Goal: Task Accomplishment & Management: Use online tool/utility

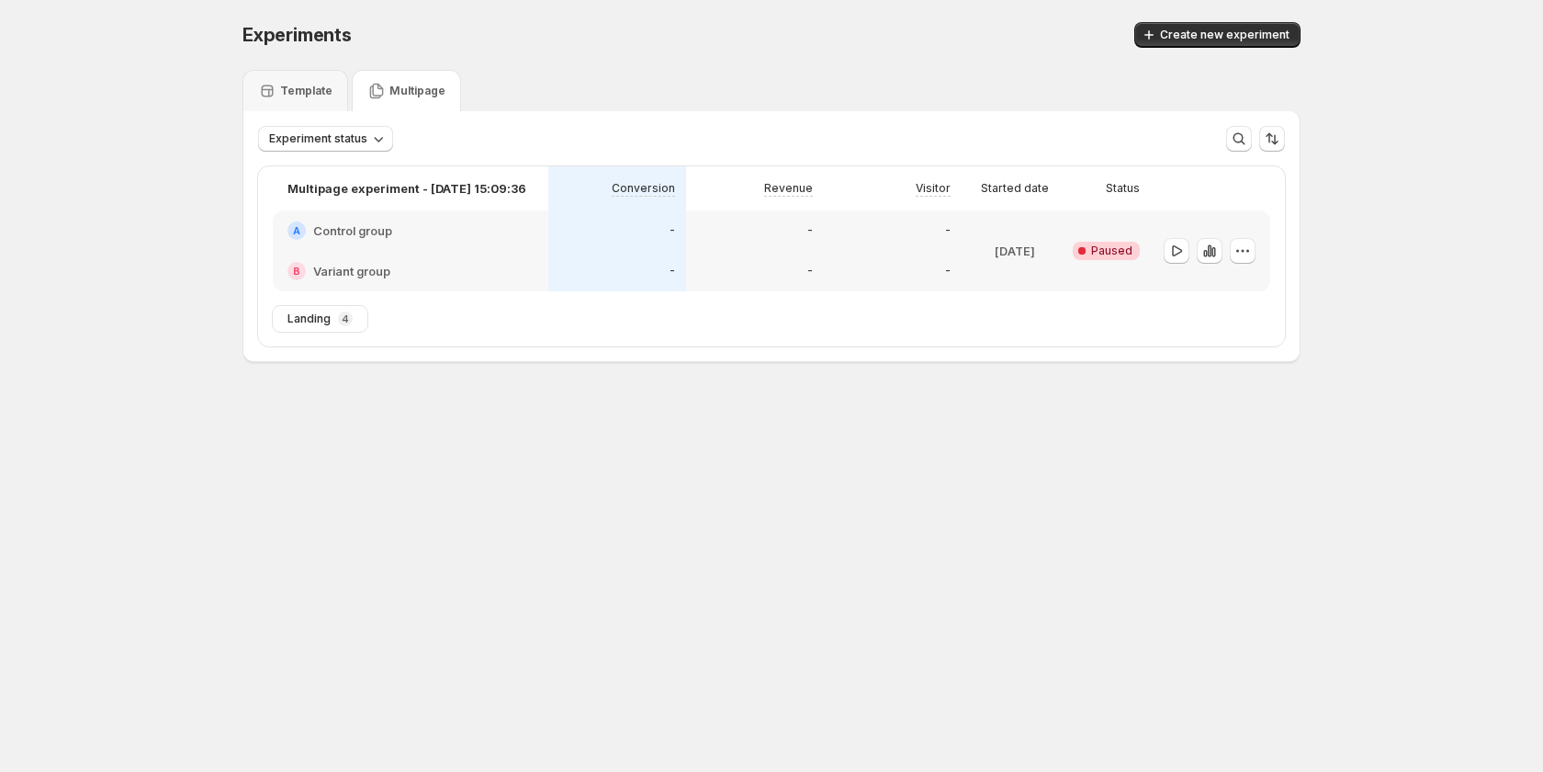
click at [507, 220] on div "A Control group" at bounding box center [411, 230] width 276 height 40
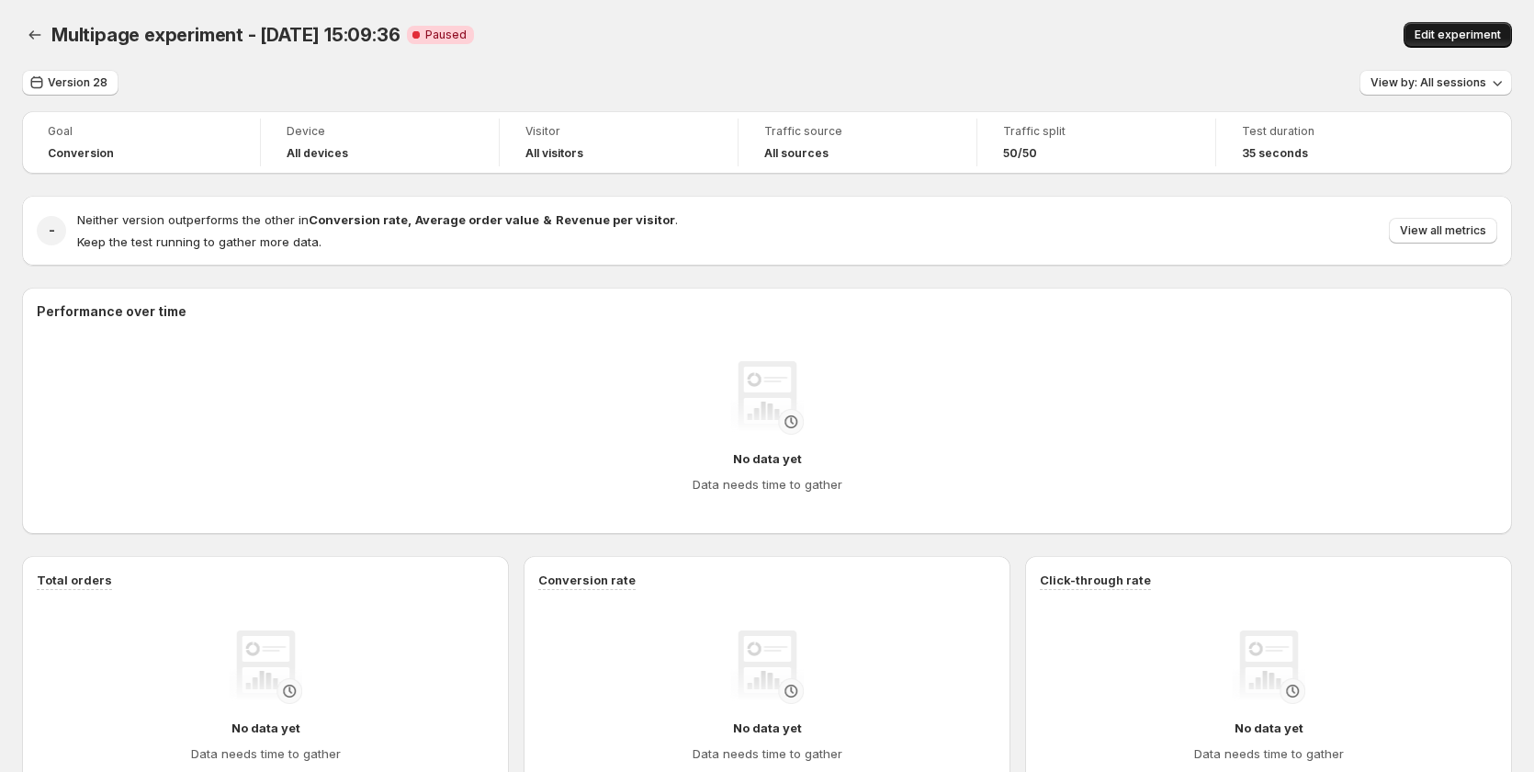
click at [1480, 38] on span "Edit experiment" at bounding box center [1458, 35] width 86 height 15
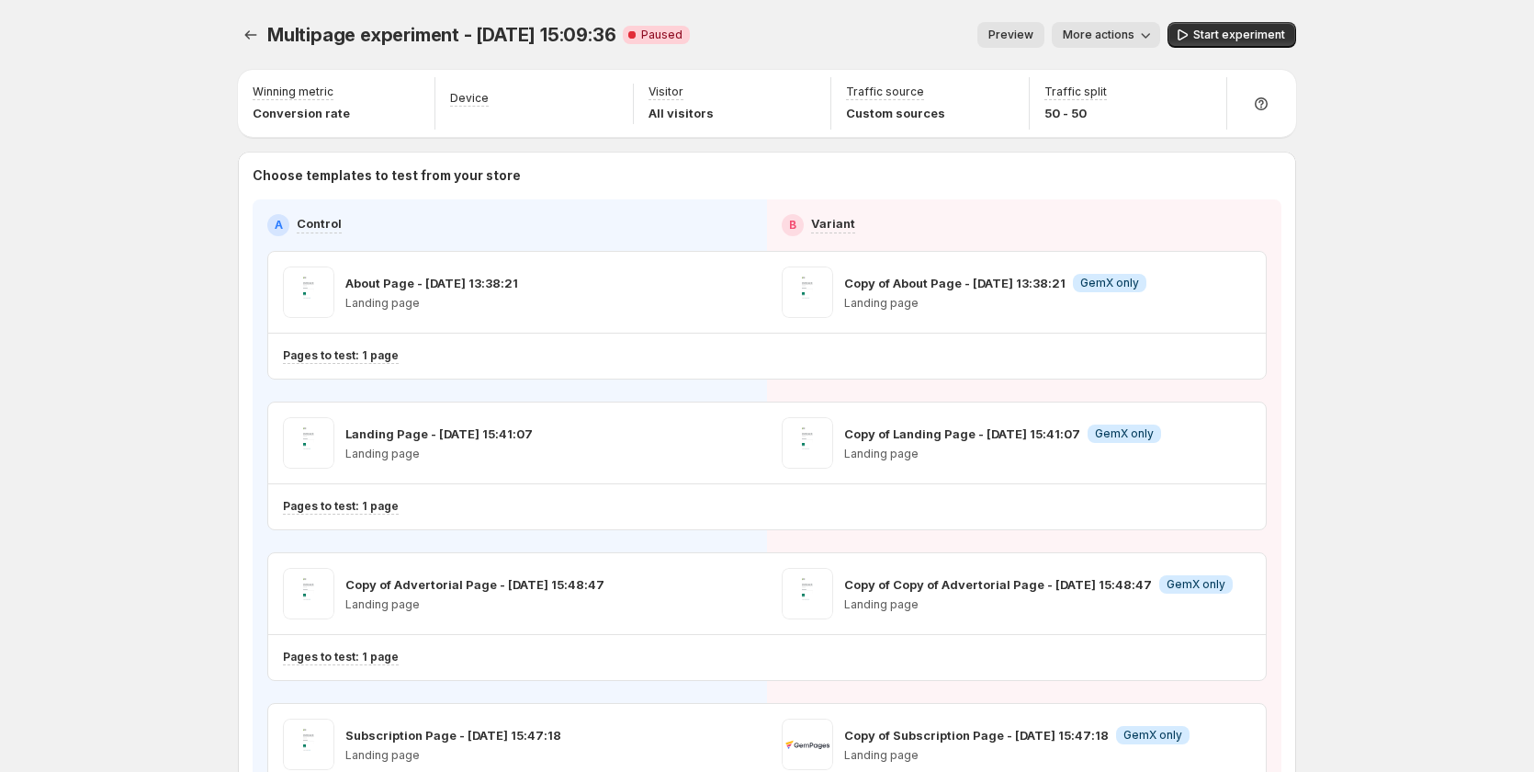
click at [1031, 31] on span "Preview" at bounding box center [1010, 35] width 45 height 15
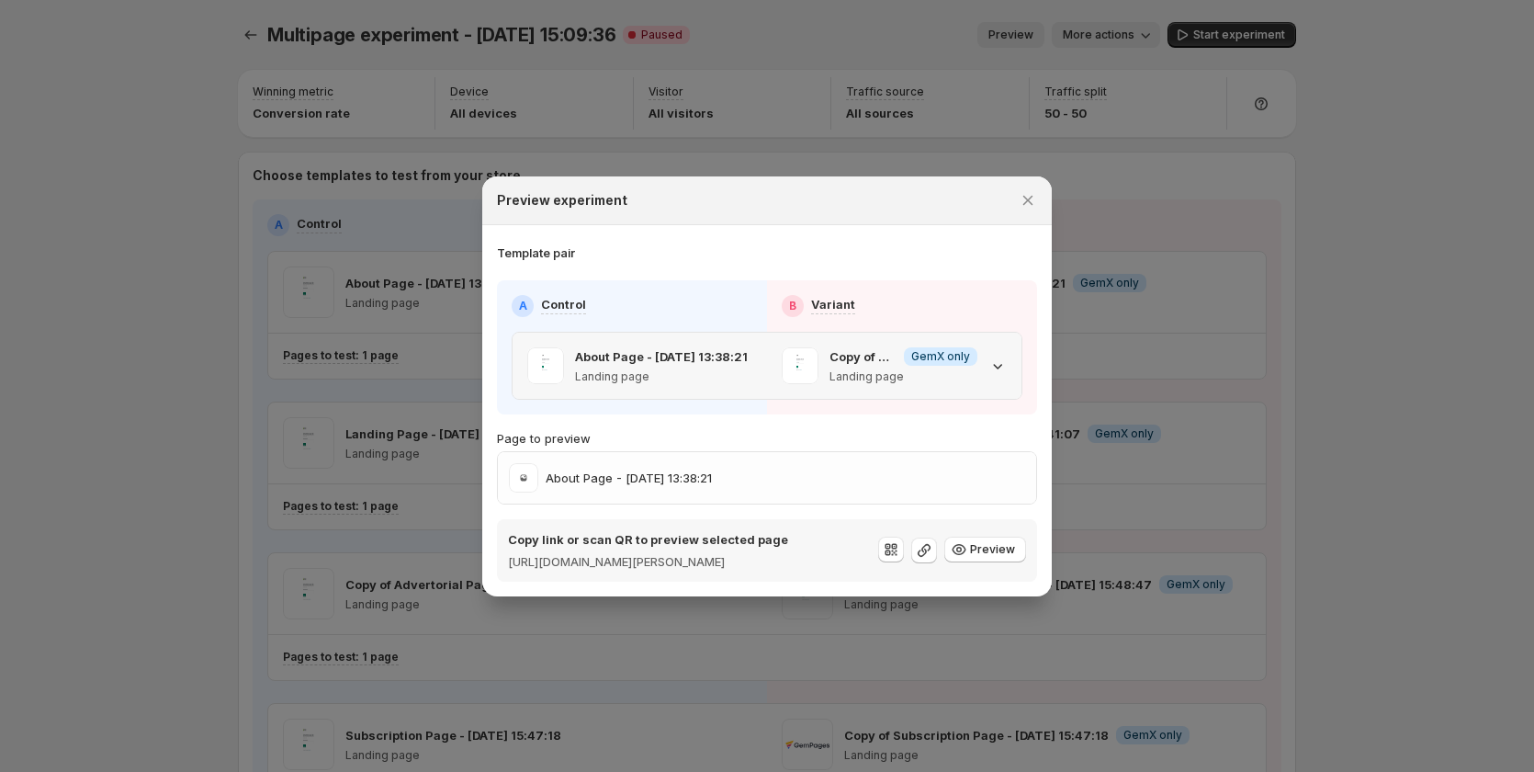
click at [804, 357] on span ":r79:" at bounding box center [800, 365] width 37 height 37
